Goal: Information Seeking & Learning: Learn about a topic

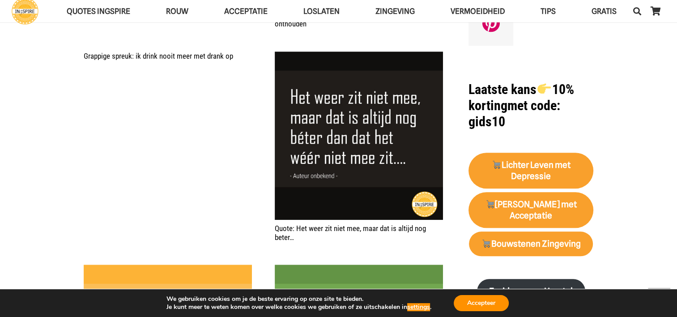
scroll to position [761, 0]
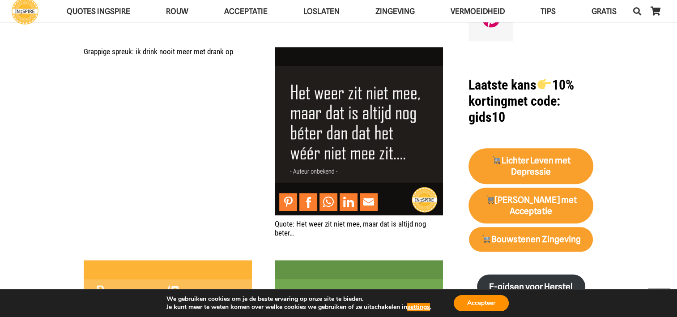
click at [395, 154] on img "Quote: Het weer zit niet mee, maar dat is altijd nog beter…" at bounding box center [359, 131] width 168 height 168
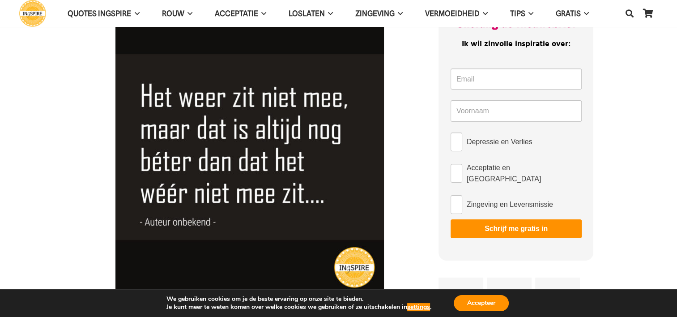
scroll to position [45, 0]
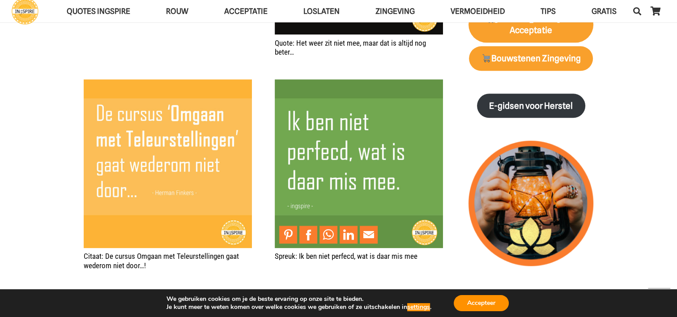
scroll to position [940, 0]
